Goal: Transaction & Acquisition: Purchase product/service

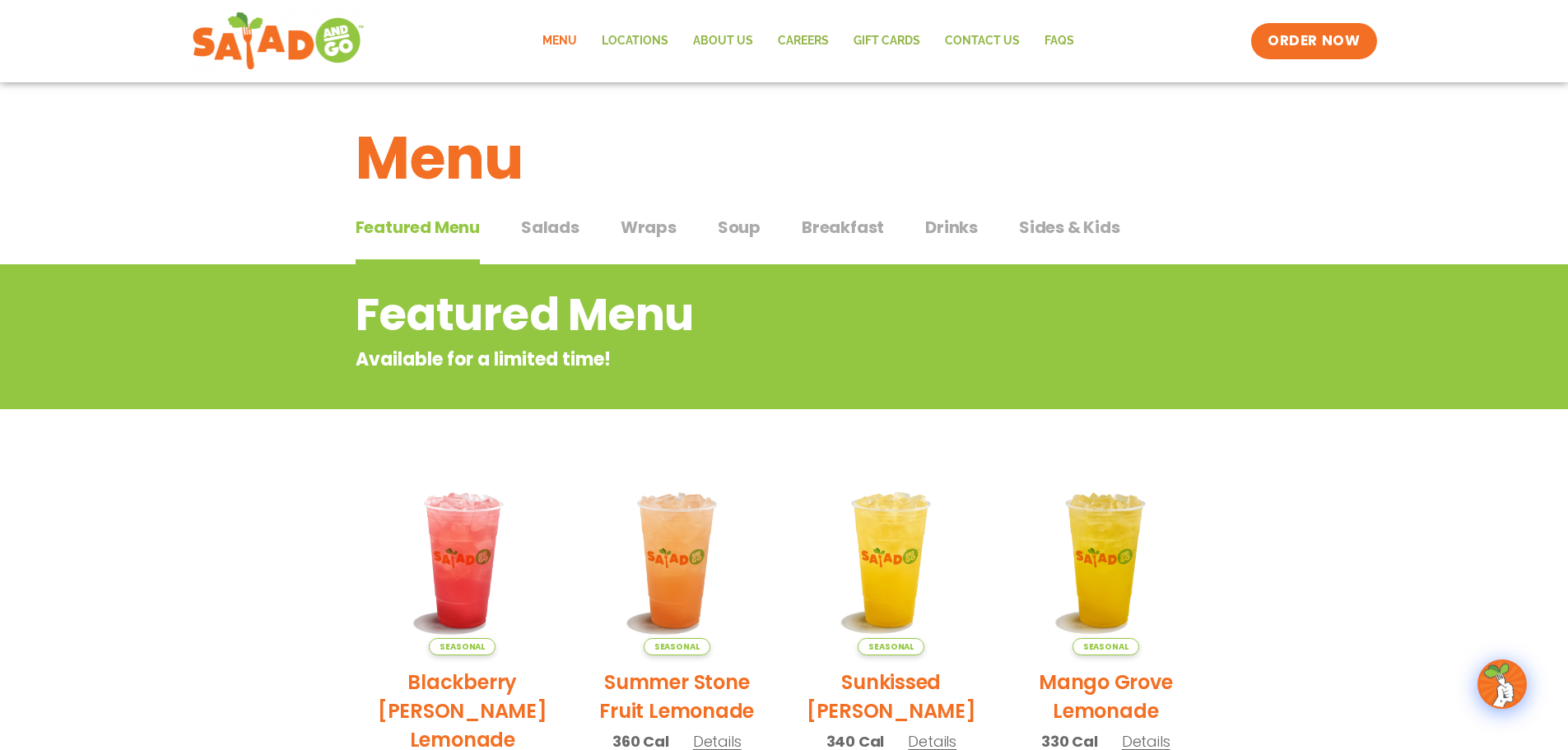
click at [561, 229] on span "Salads" at bounding box center [550, 227] width 59 height 25
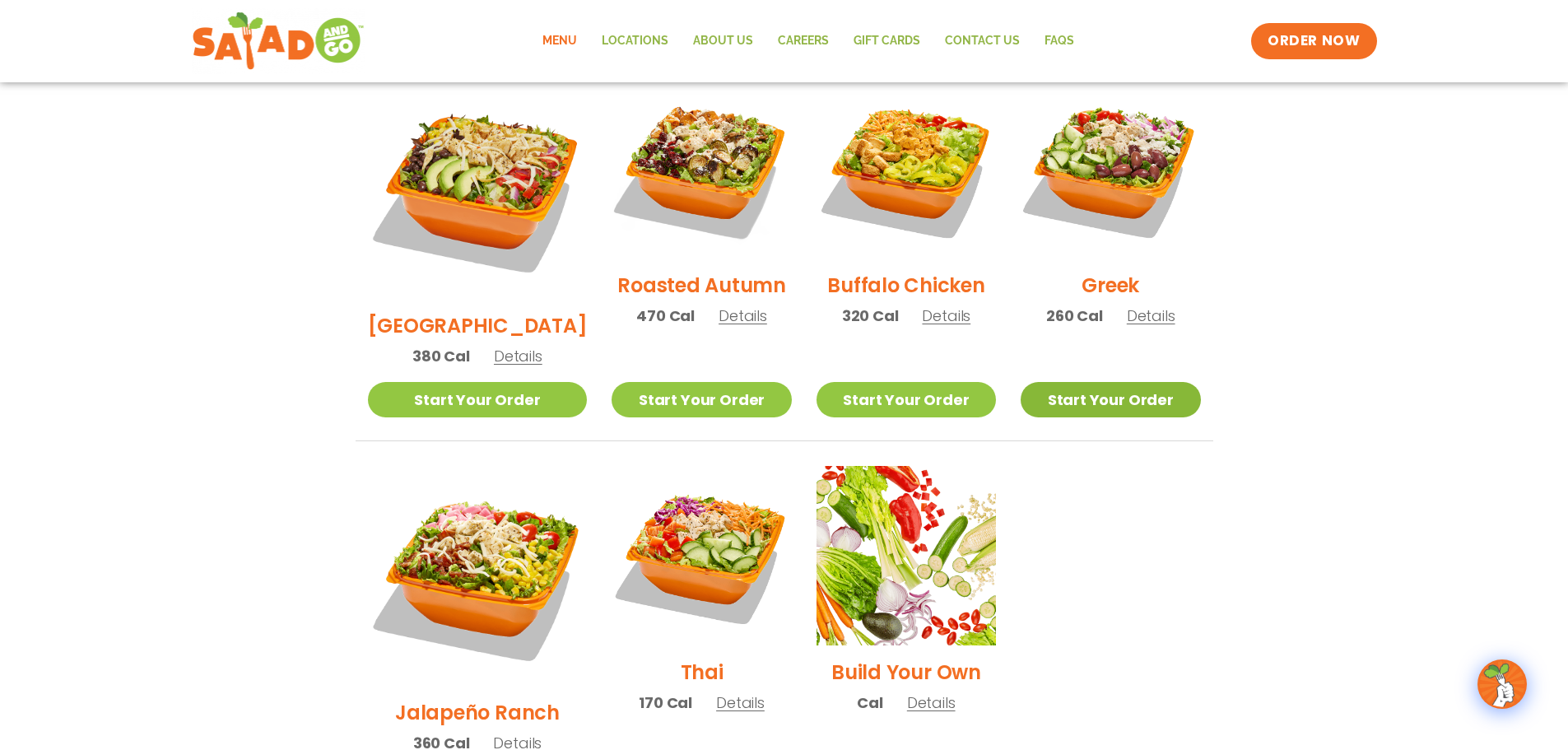
scroll to position [905, 0]
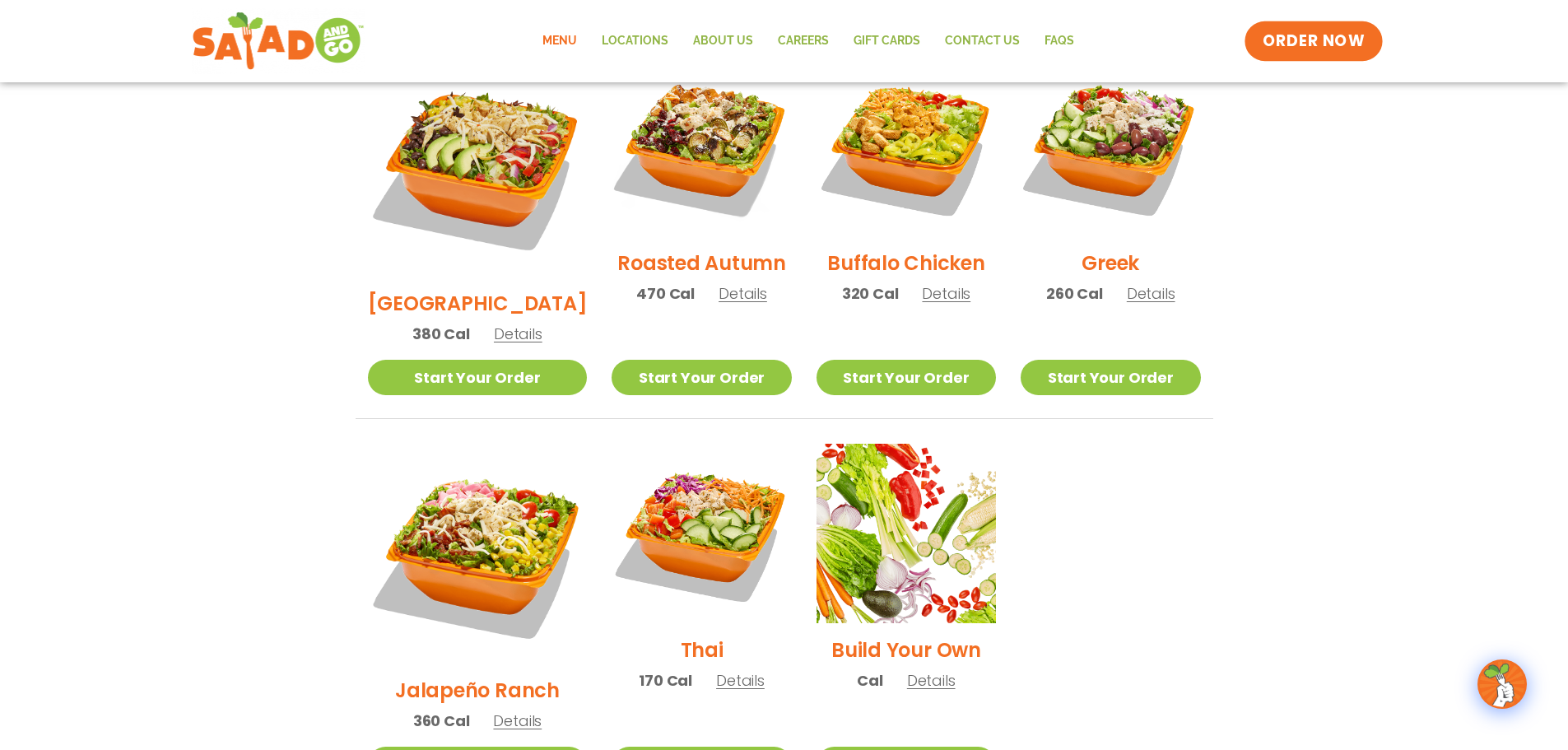
click at [1334, 46] on span "ORDER NOW" at bounding box center [1314, 41] width 102 height 21
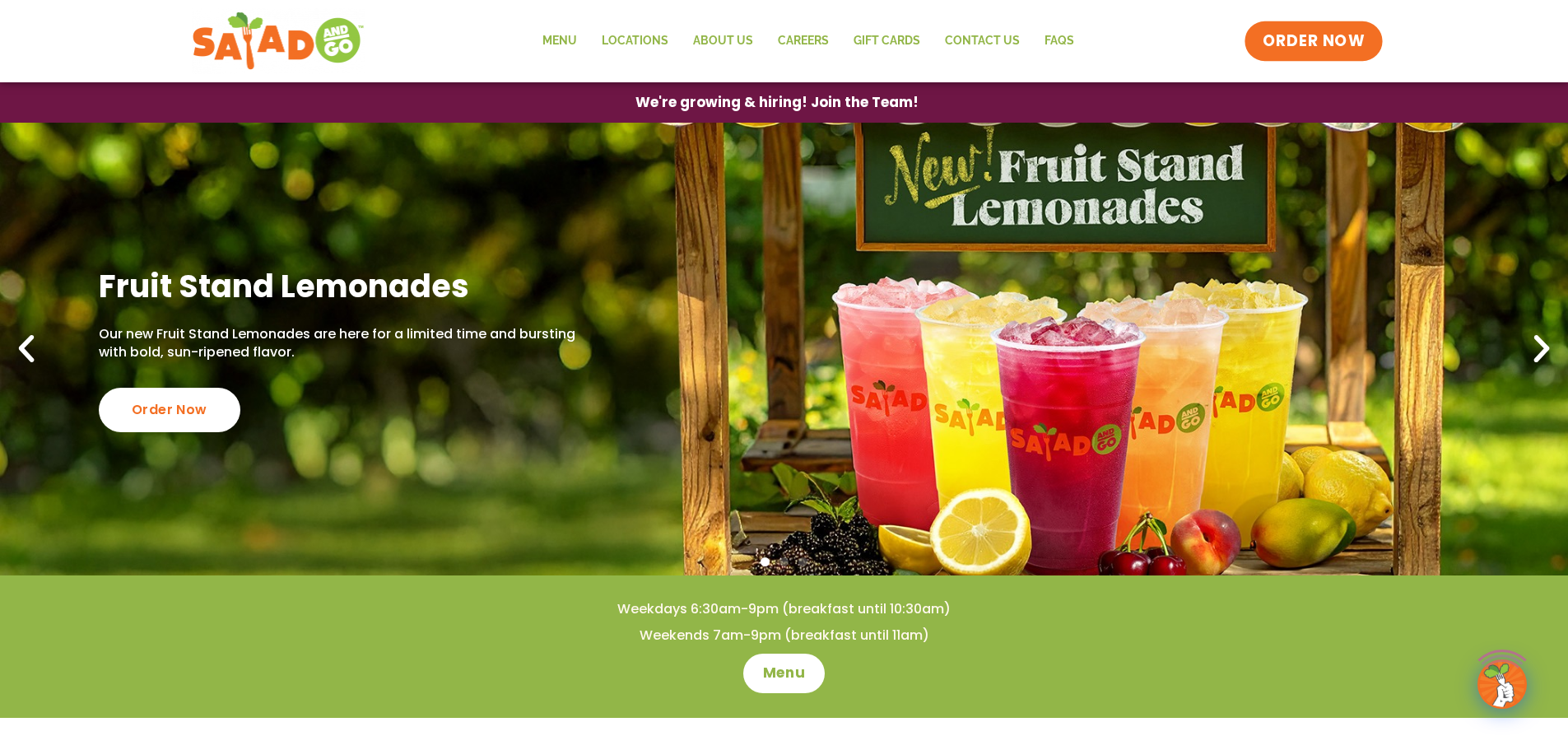
click at [1320, 37] on span "ORDER NOW" at bounding box center [1314, 41] width 102 height 21
